Goal: Navigation & Orientation: Find specific page/section

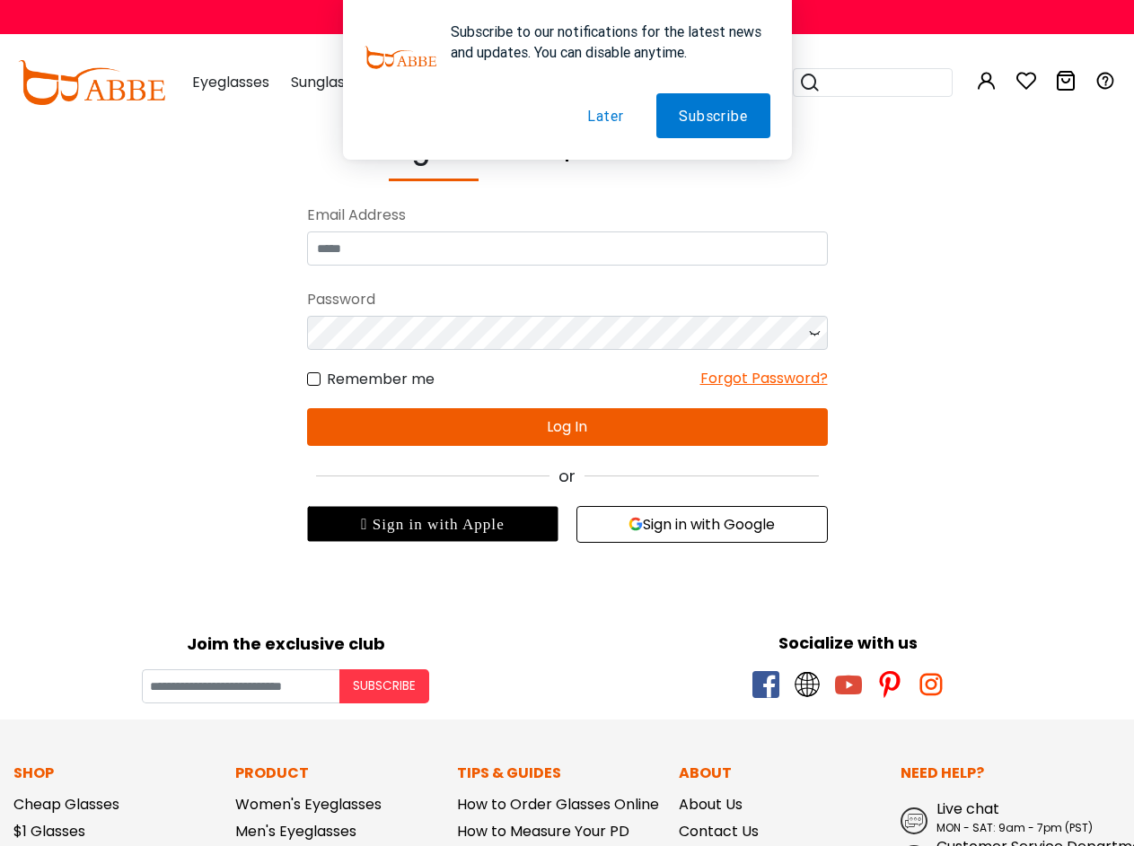
click at [566, 487] on div "or" at bounding box center [567, 476] width 521 height 24
click at [745, 594] on body "Eyeglasses Thanks for your subscription Please use coupon code " NEWCOMER " to …" at bounding box center [567, 749] width 1134 height 1241
click at [433, 524] on div " Sign in with Apple" at bounding box center [432, 524] width 251 height 36
click at [702, 524] on button "Sign in with Google" at bounding box center [701, 524] width 251 height 37
click at [384, 687] on button "Subscribe" at bounding box center [384, 687] width 90 height 34
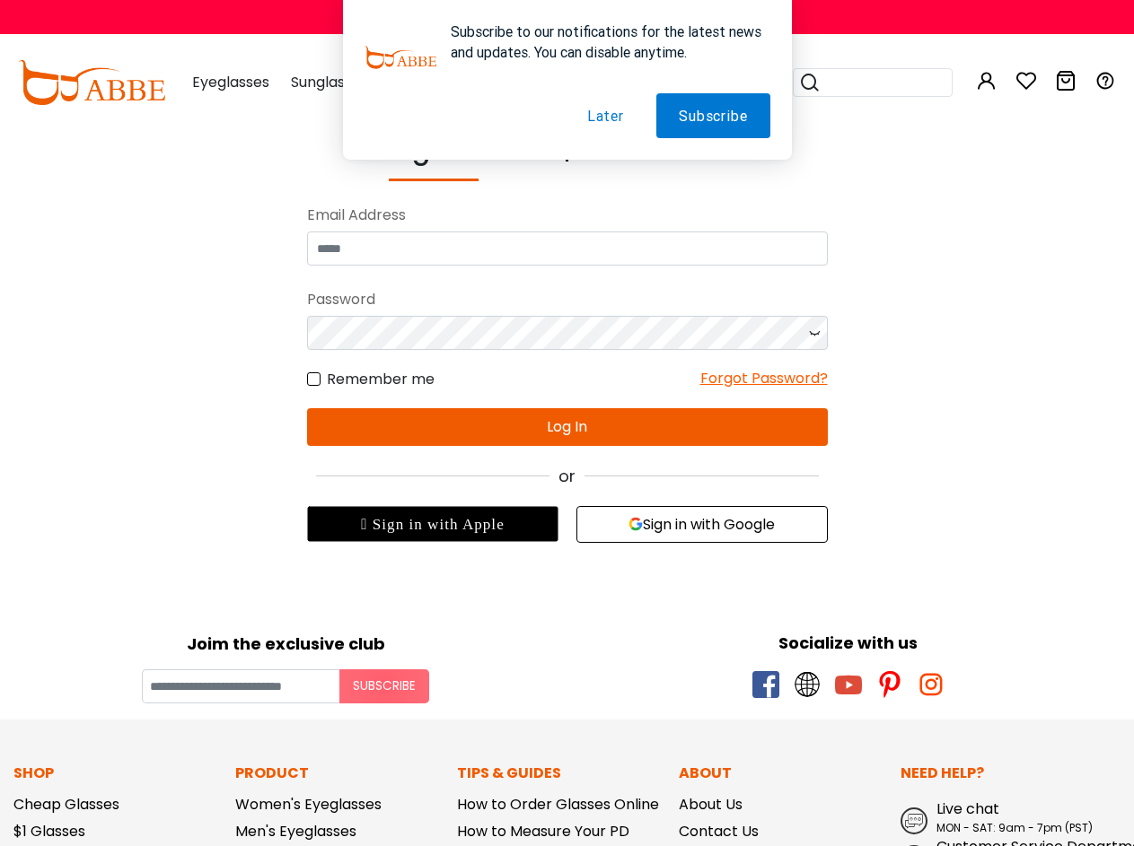
click at [714, 116] on button "Subscribe" at bounding box center [712, 115] width 113 height 45
